Goal: Book appointment/travel/reservation

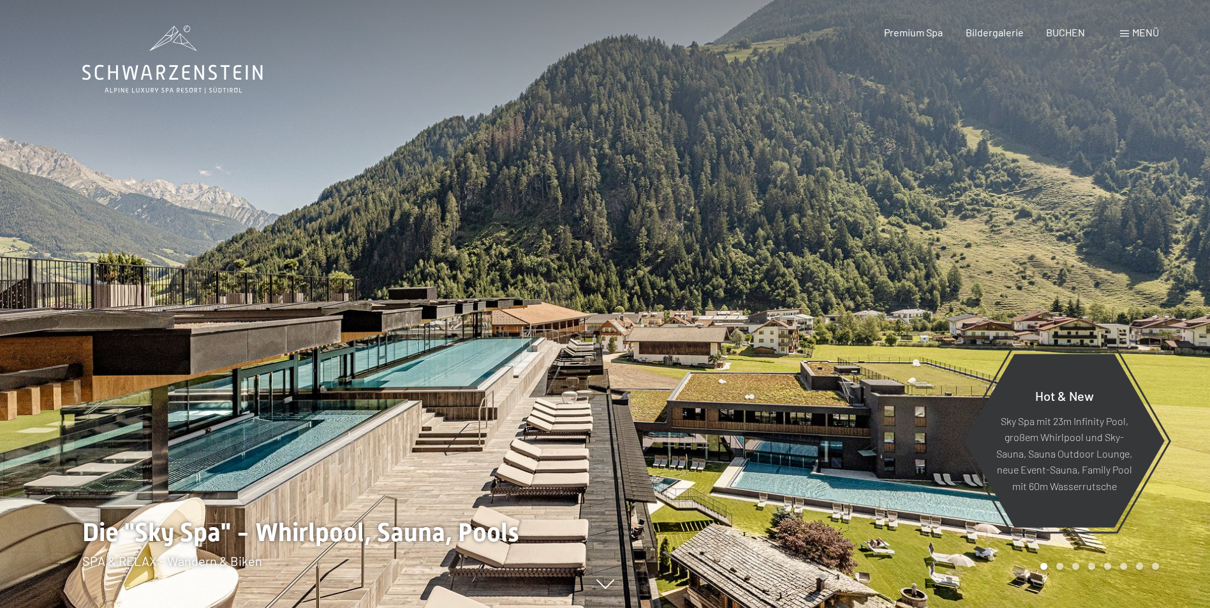
click at [1075, 31] on span "BUCHEN" at bounding box center [1065, 32] width 39 height 12
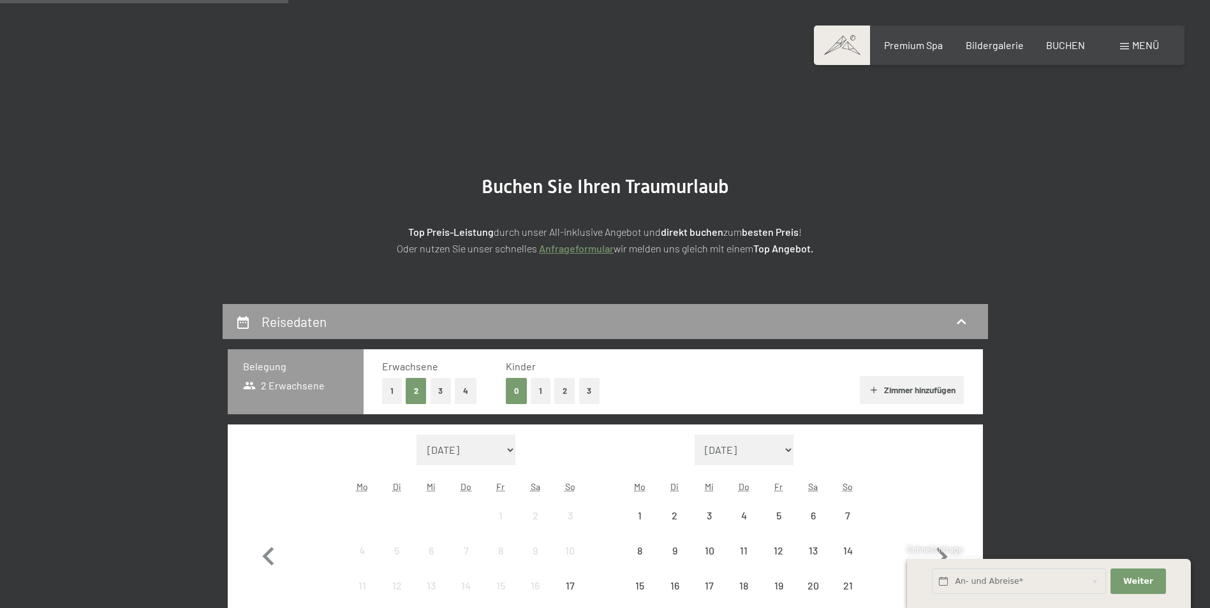
scroll to position [333, 0]
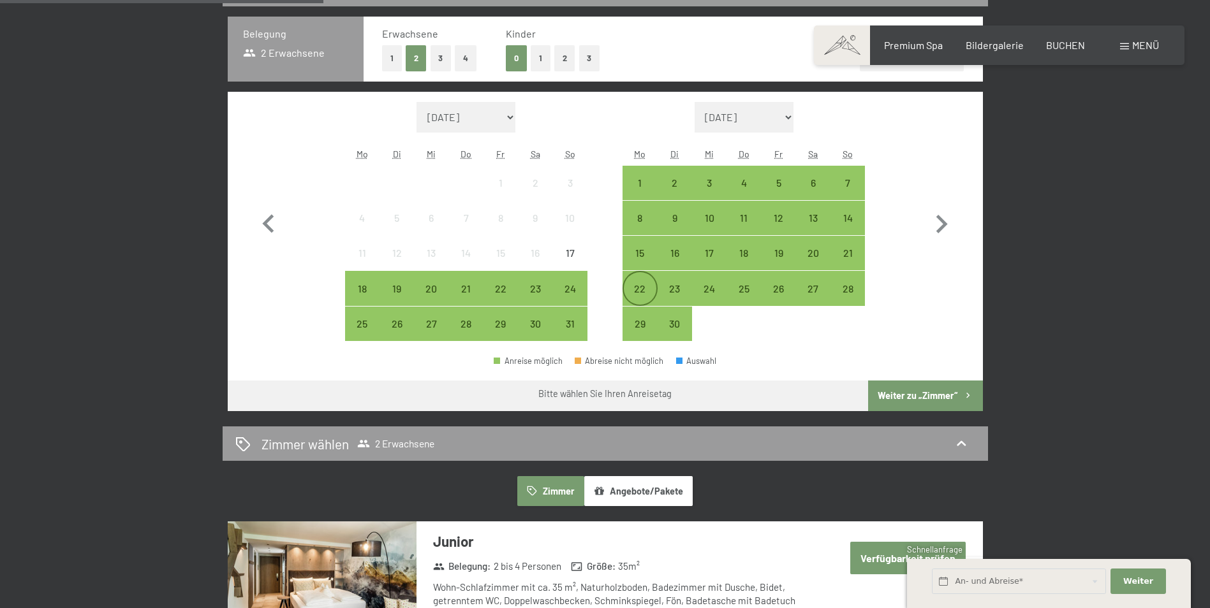
click at [633, 293] on div "22" at bounding box center [640, 300] width 32 height 32
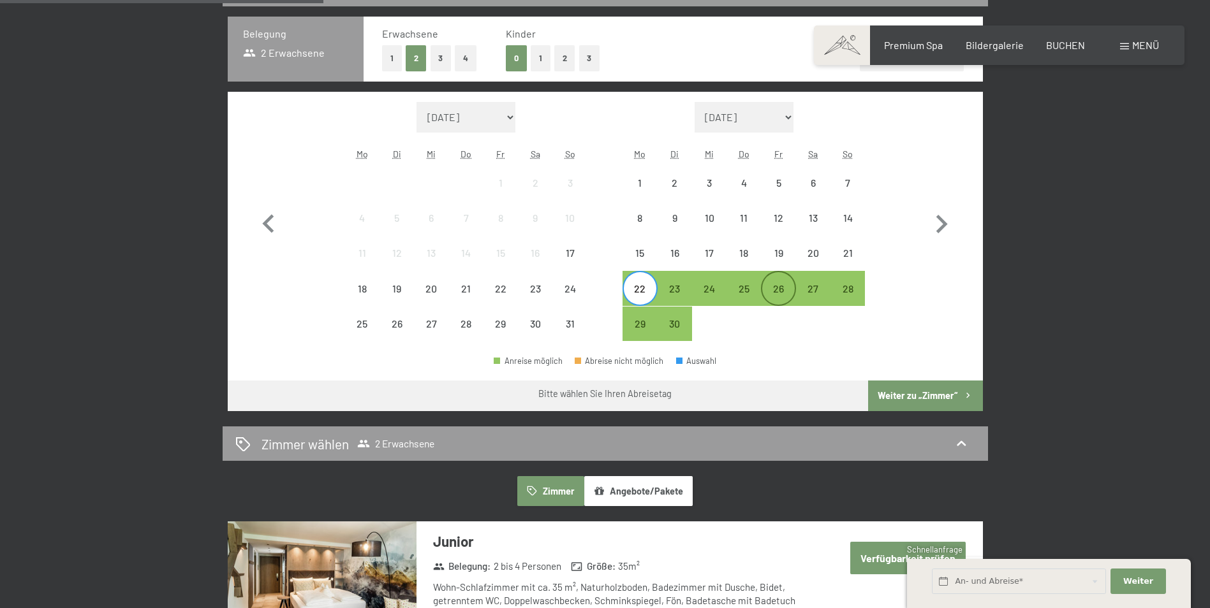
click at [774, 284] on div "26" at bounding box center [778, 300] width 32 height 32
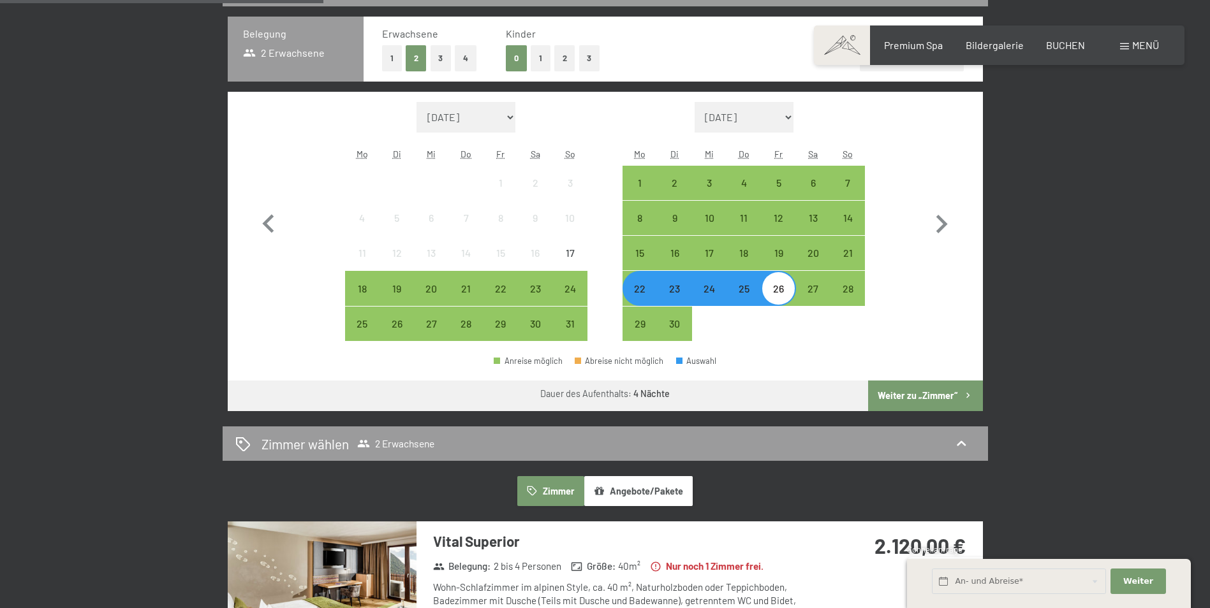
click at [921, 392] on button "Weiter zu „Zimmer“" at bounding box center [925, 396] width 114 height 31
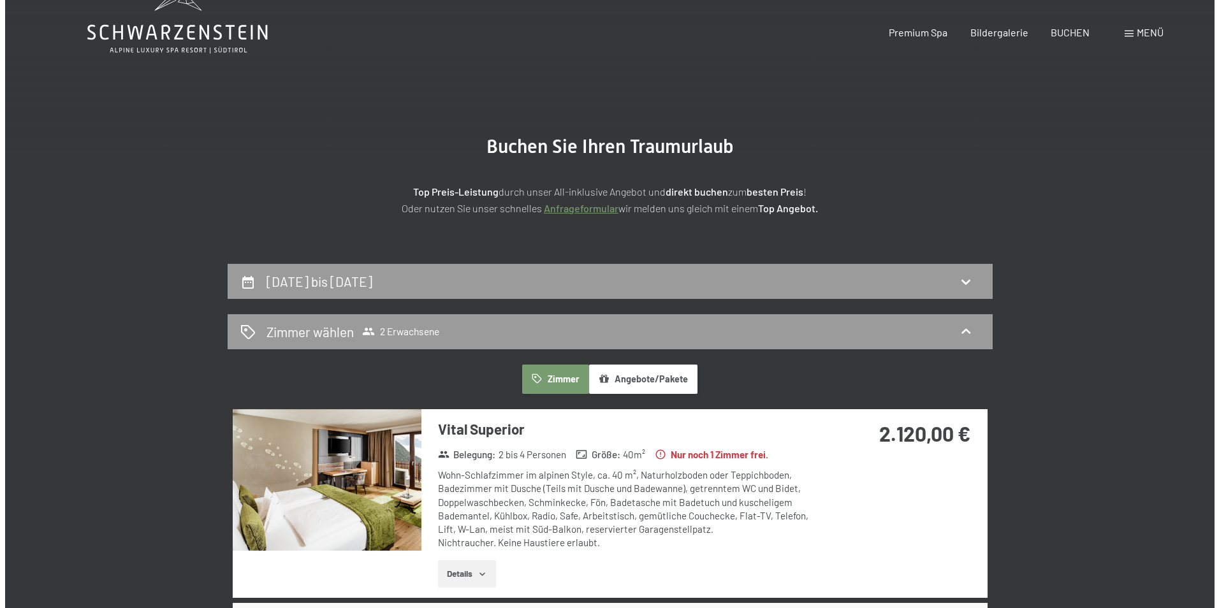
scroll to position [0, 0]
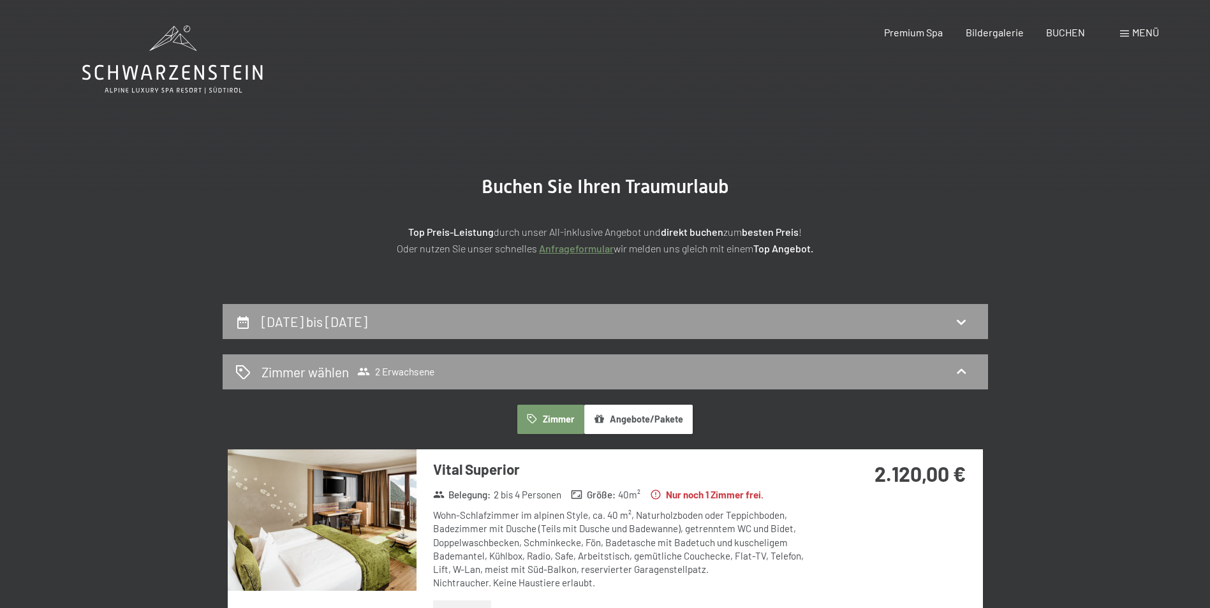
click at [1129, 30] on div "Menü" at bounding box center [1139, 33] width 39 height 14
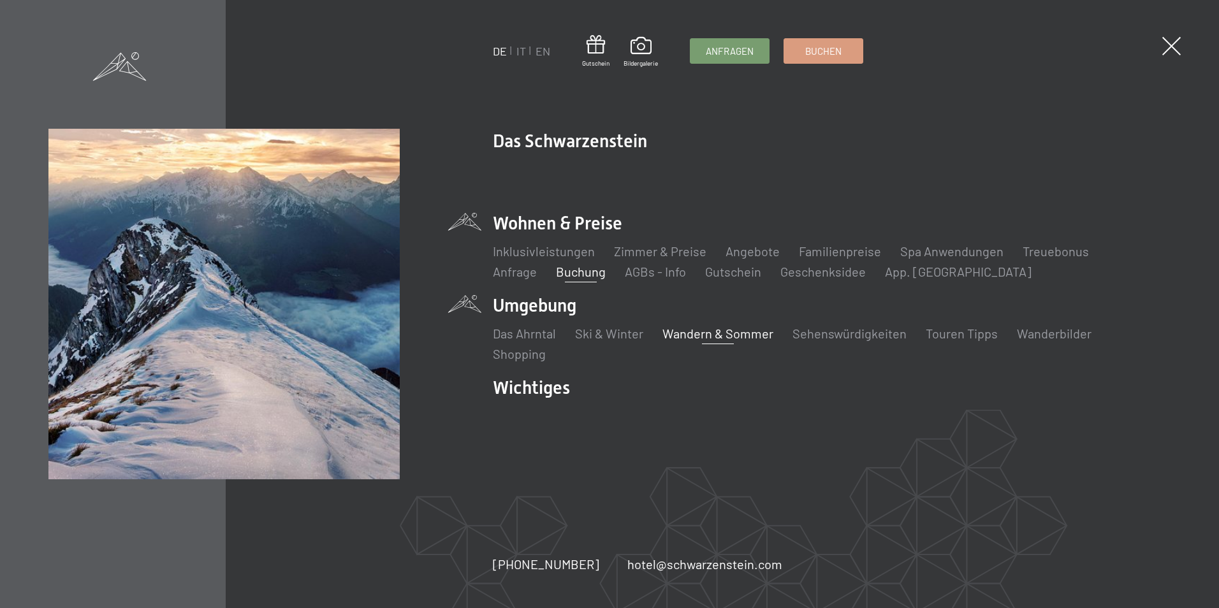
click at [709, 329] on link "Wandern & Sommer" at bounding box center [718, 333] width 111 height 15
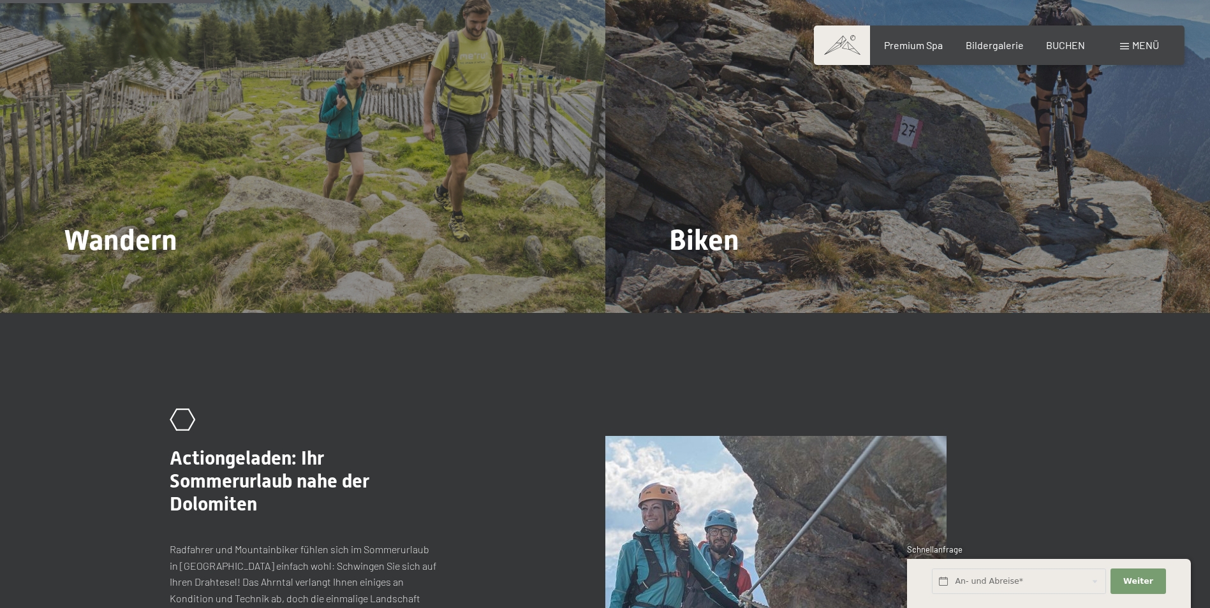
scroll to position [1509, 0]
click at [716, 241] on span "Mehr dazu" at bounding box center [714, 248] width 53 height 14
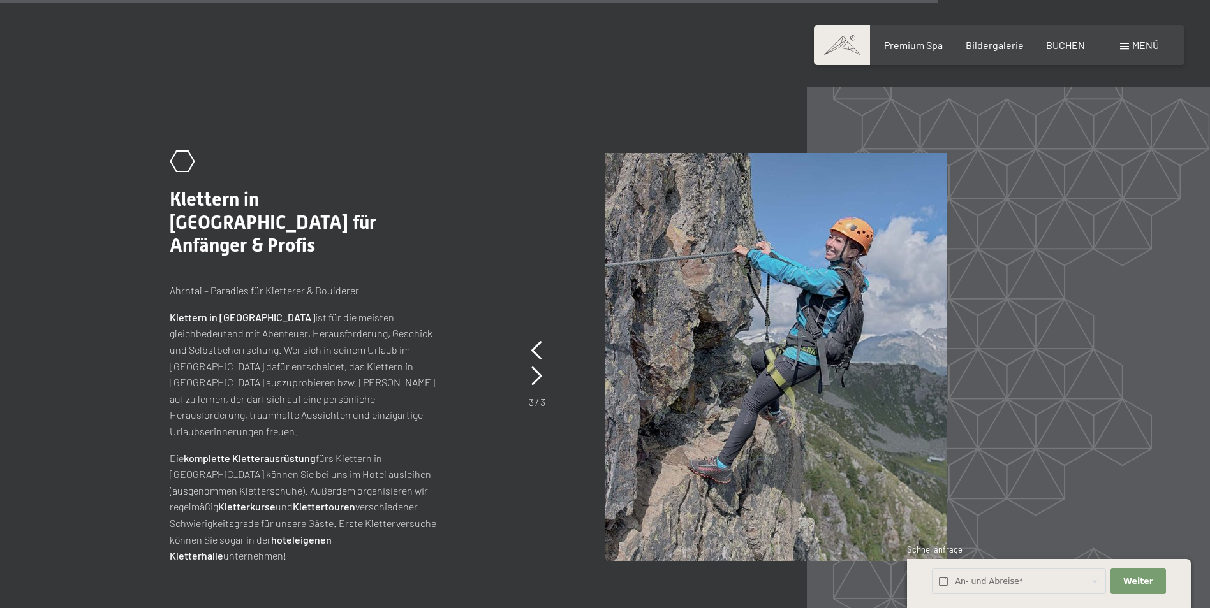
scroll to position [3065, 0]
